Goal: Use online tool/utility: Utilize a website feature to perform a specific function

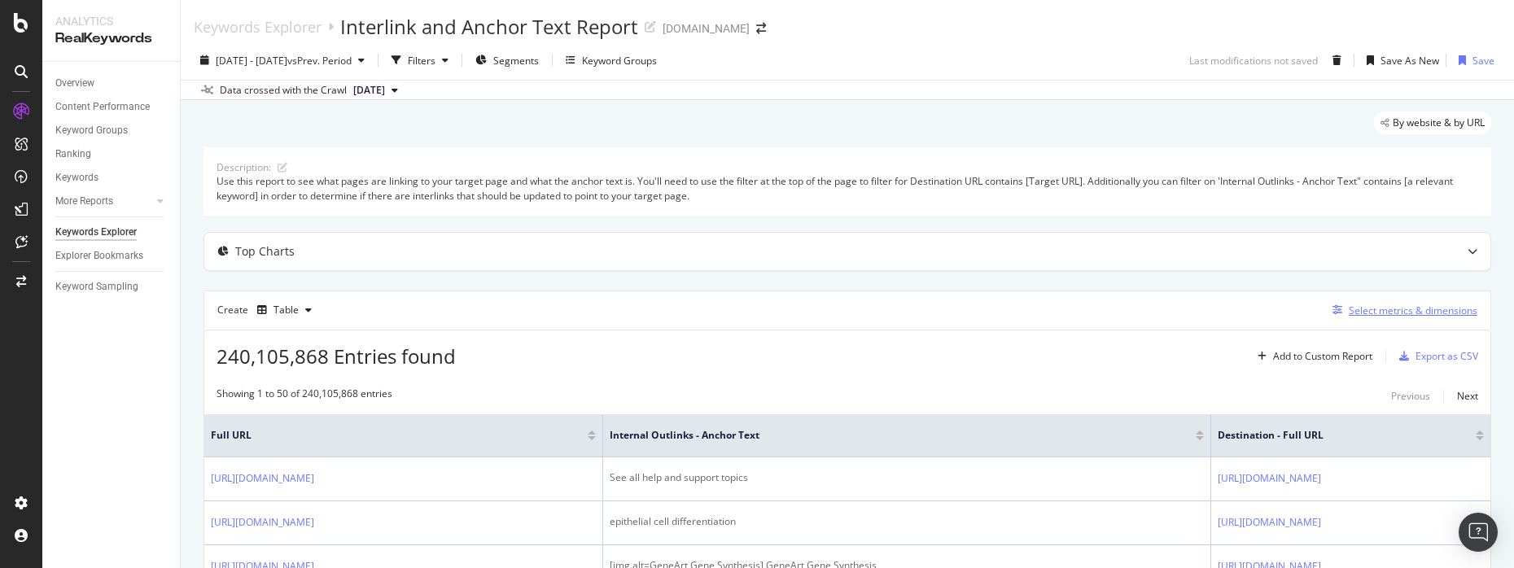
click at [1388, 314] on div "Select metrics & dimensions" at bounding box center [1412, 311] width 129 height 14
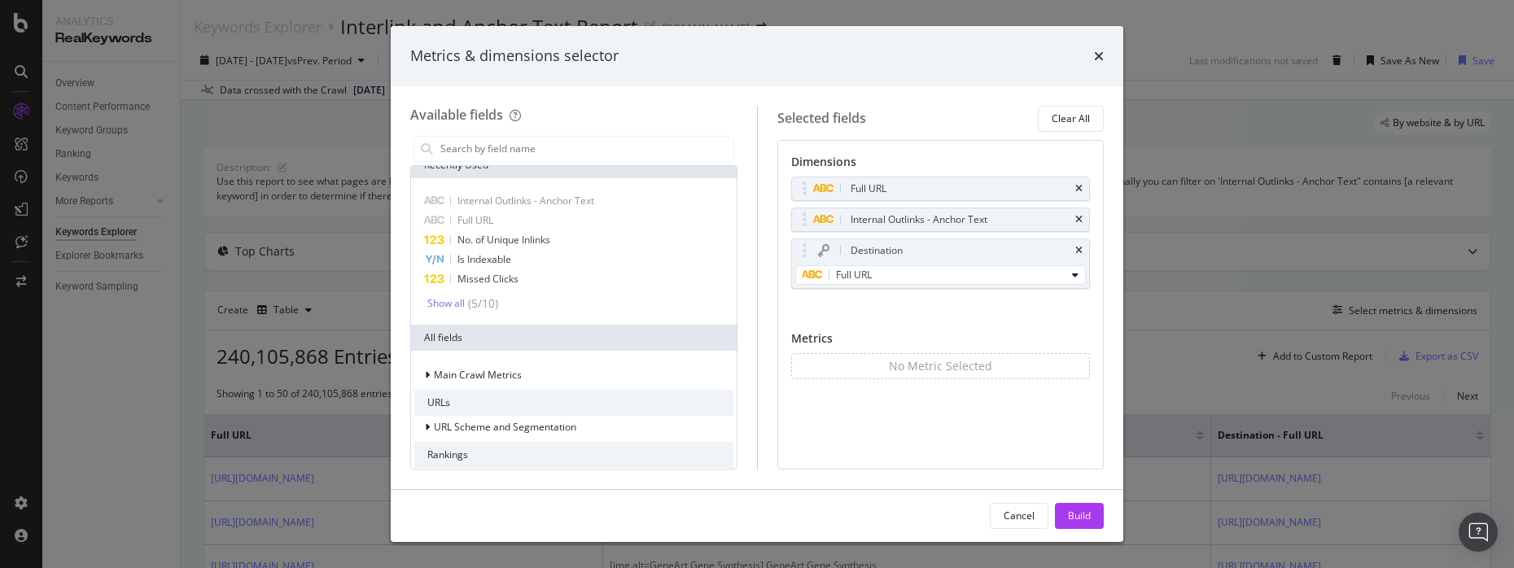
scroll to position [19, 0]
click at [450, 296] on div "Show all" at bounding box center [445, 298] width 37 height 11
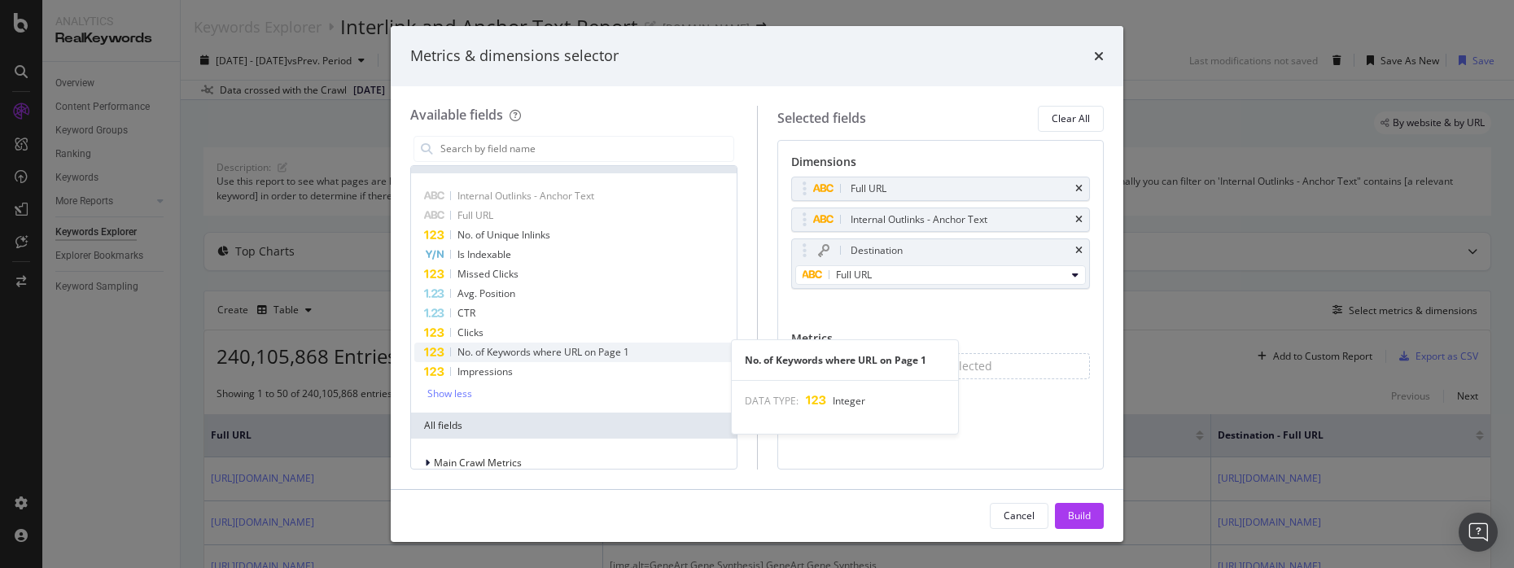
scroll to position [22, 0]
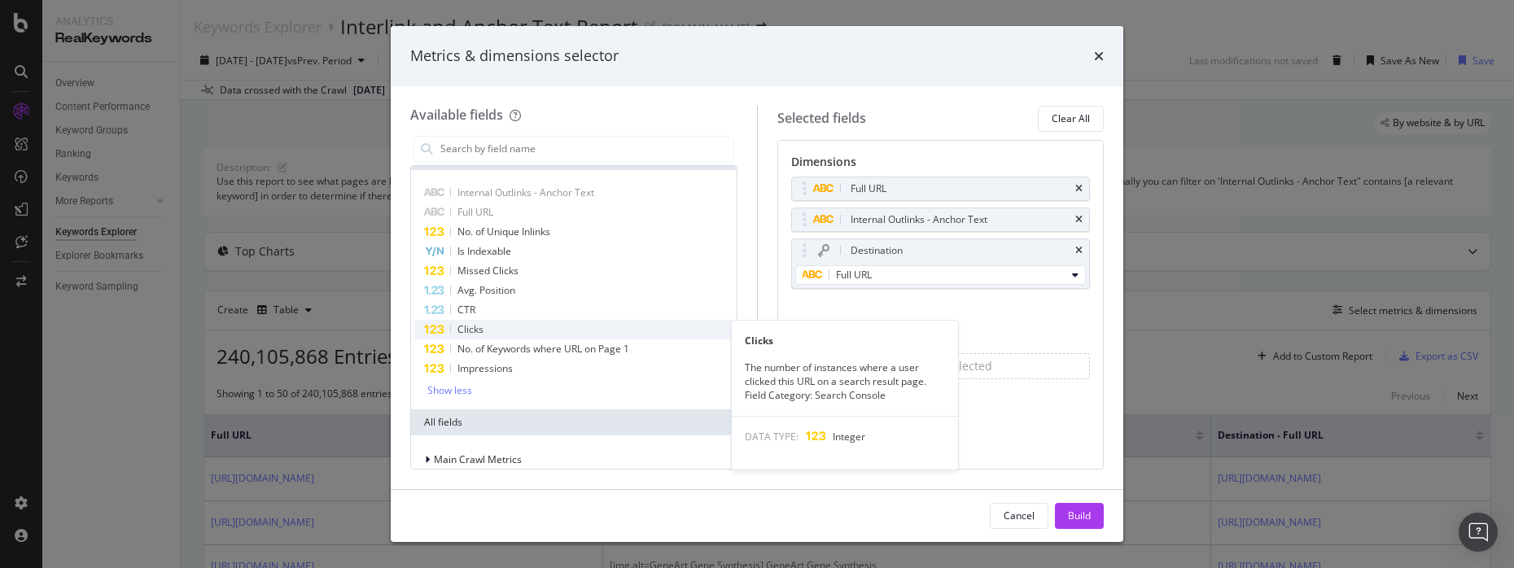
click at [470, 331] on span "Clicks" at bounding box center [470, 329] width 26 height 14
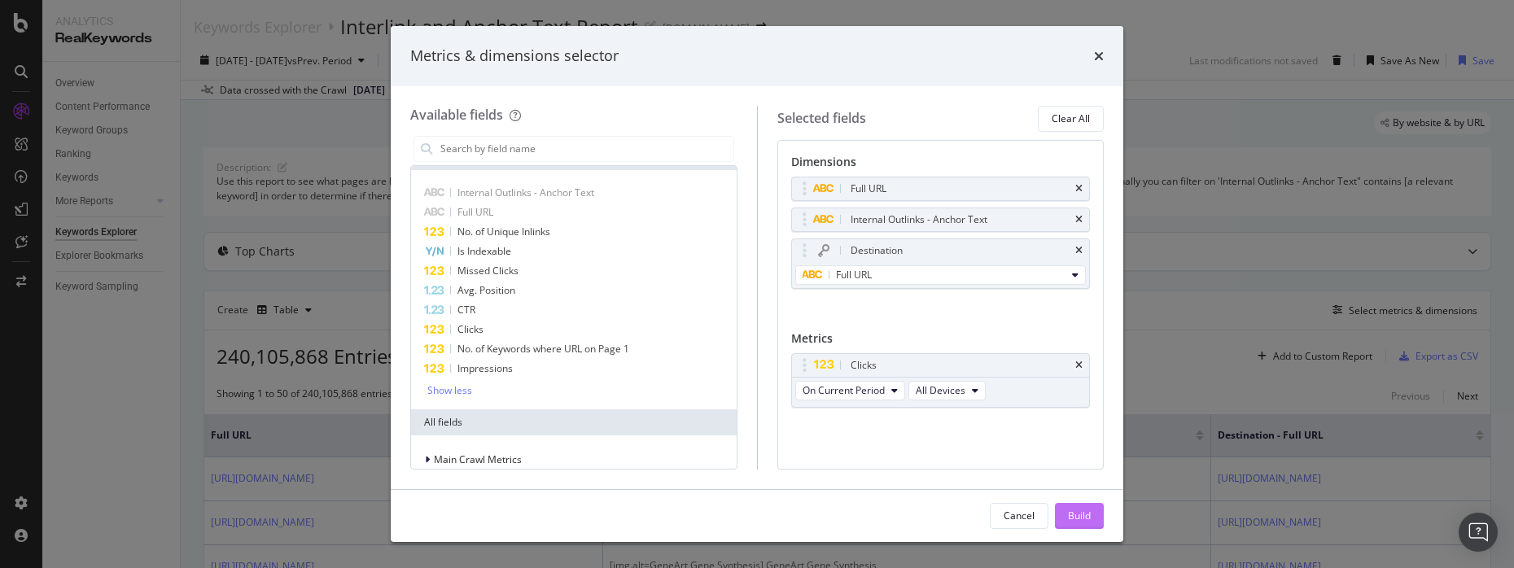
click at [1081, 518] on div "Build" at bounding box center [1079, 516] width 23 height 14
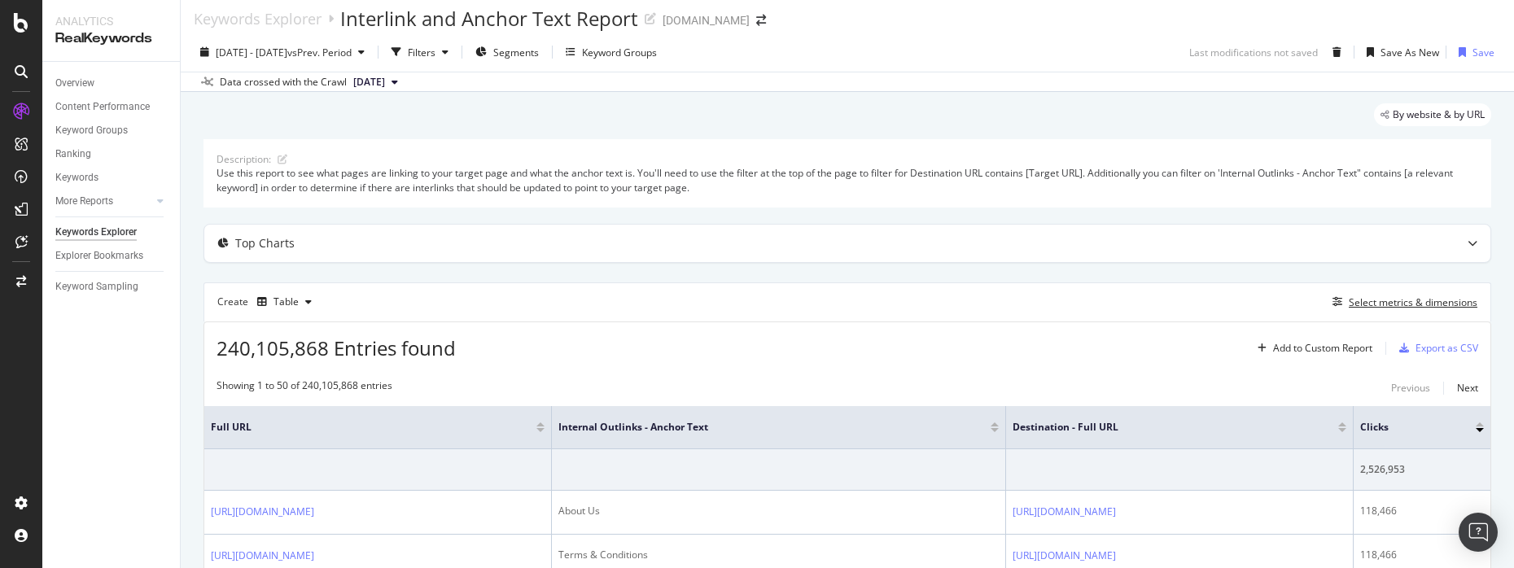
scroll to position [102, 0]
